Goal: Task Accomplishment & Management: Manage account settings

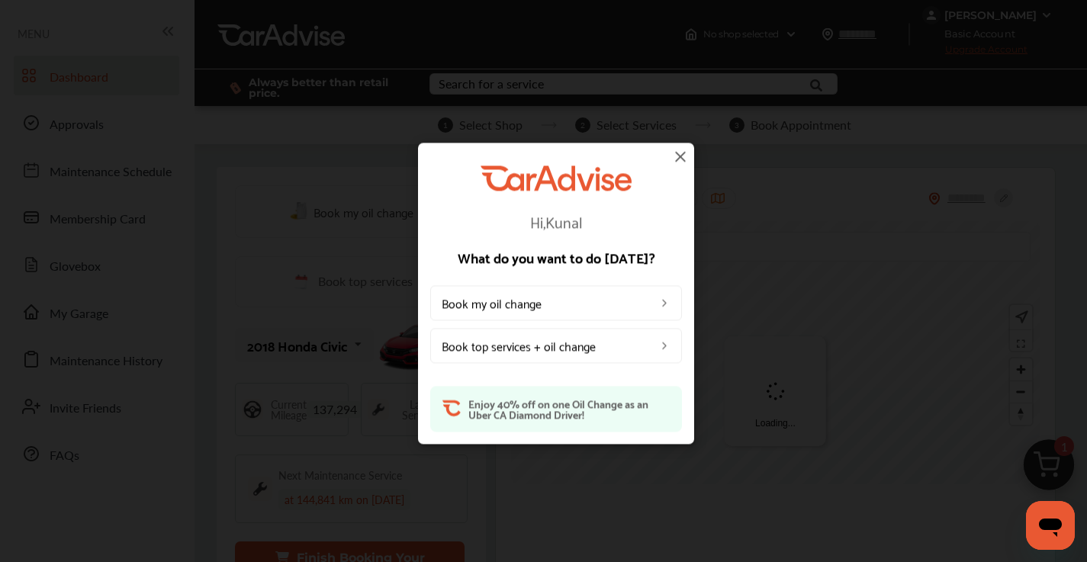
click at [684, 156] on img at bounding box center [681, 156] width 18 height 18
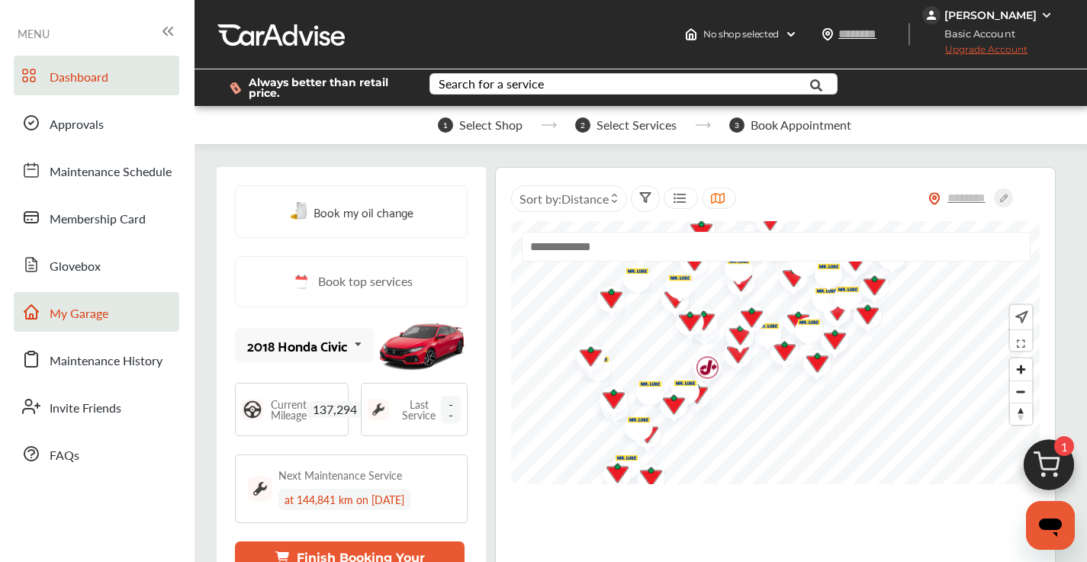
click at [99, 324] on span "My Garage" at bounding box center [79, 314] width 59 height 20
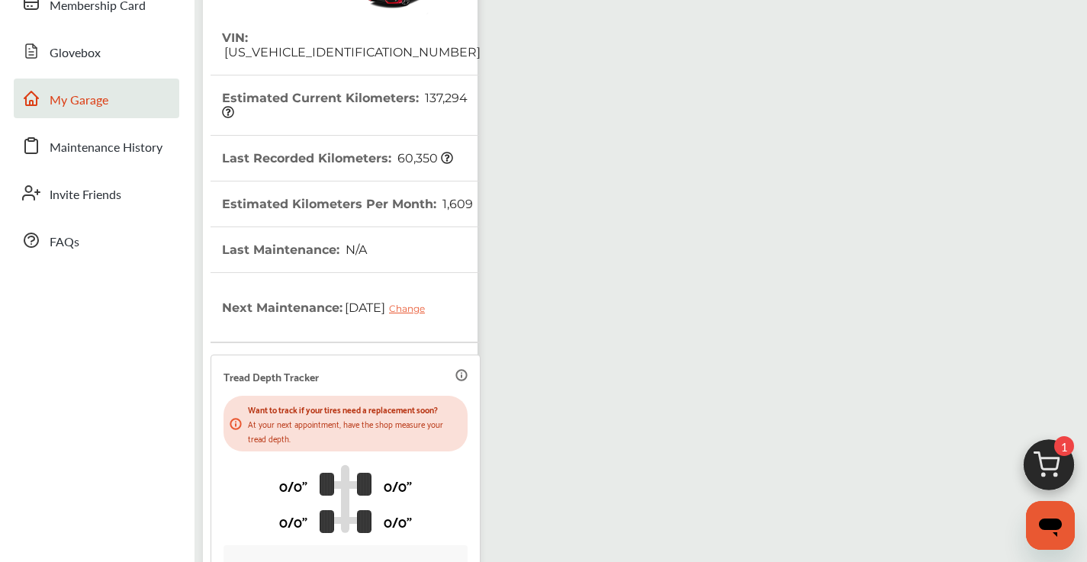
scroll to position [317, 0]
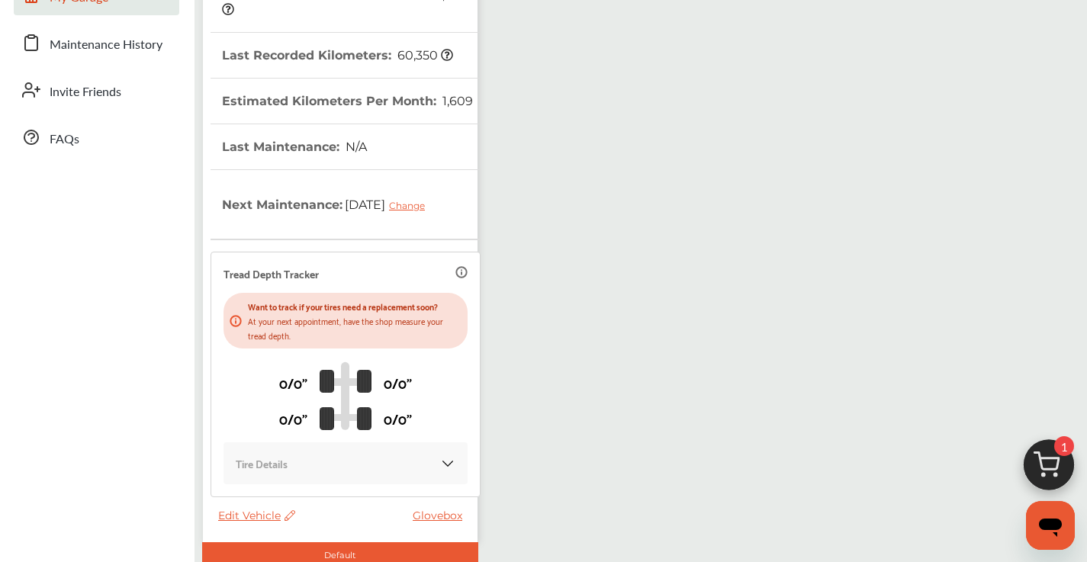
click at [235, 516] on span "Edit Vehicle" at bounding box center [256, 516] width 77 height 14
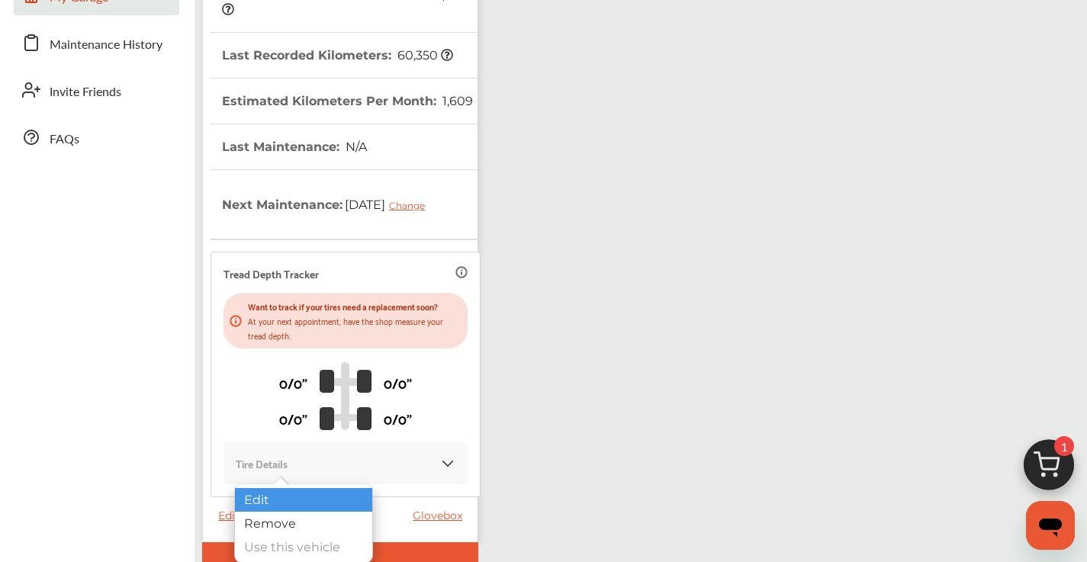
click at [301, 494] on div "Edit" at bounding box center [303, 500] width 137 height 24
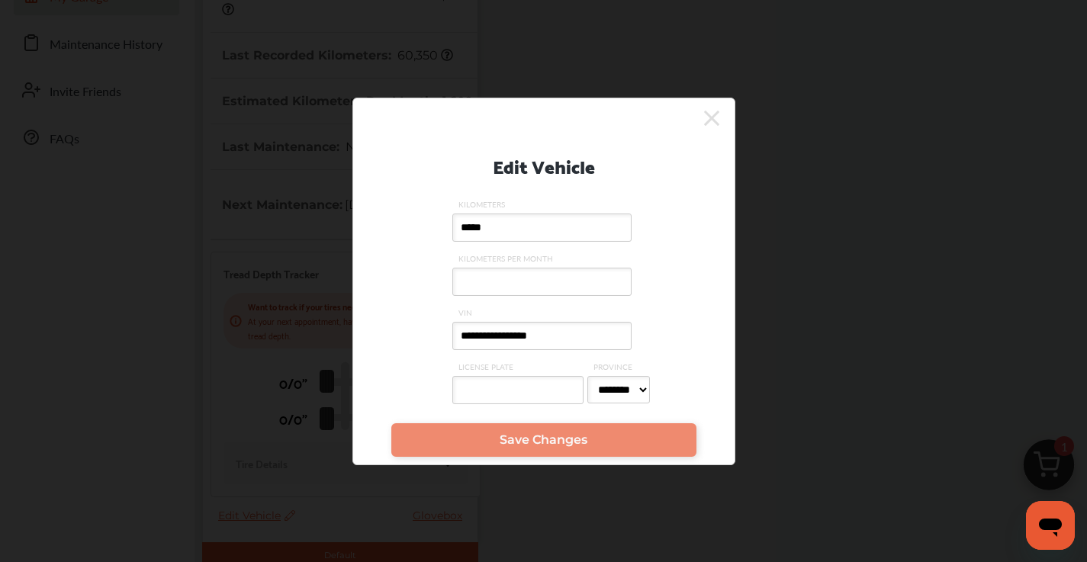
click at [589, 337] on input "**********" at bounding box center [542, 336] width 179 height 28
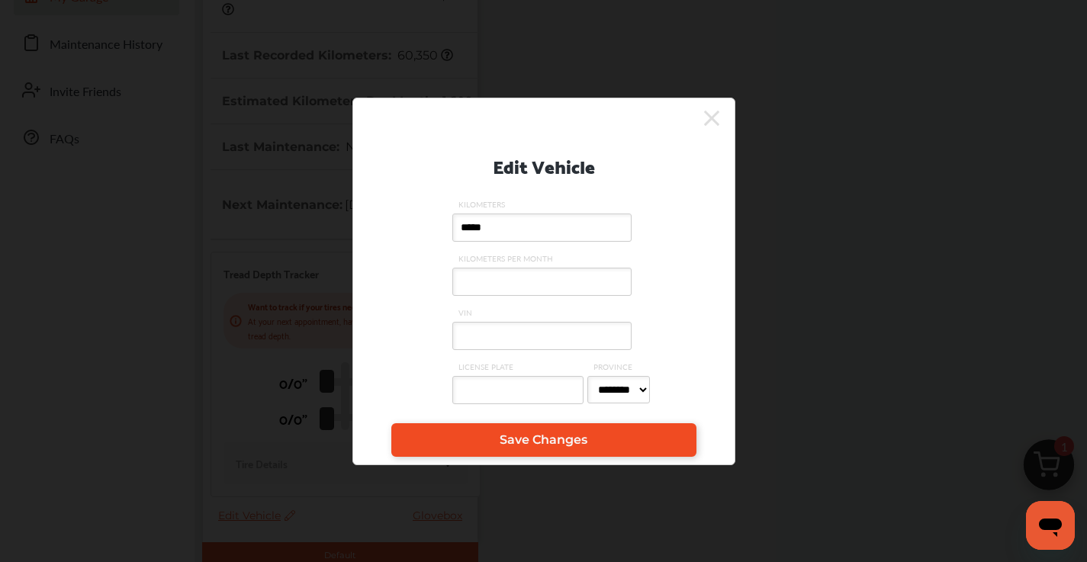
click at [620, 440] on link "Save Changes" at bounding box center [543, 441] width 305 height 34
